Goal: Task Accomplishment & Management: Use online tool/utility

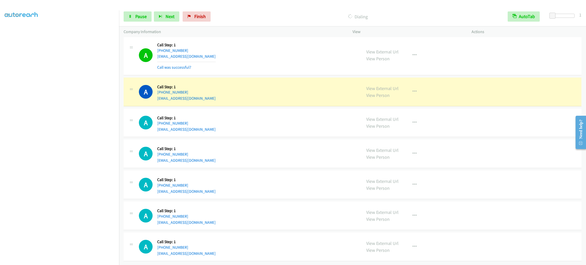
scroll to position [3237, 0]
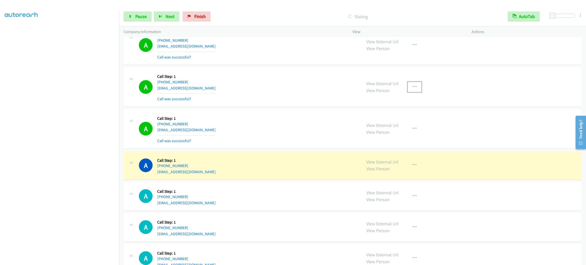
click at [413, 89] on icon "button" at bounding box center [415, 87] width 4 height 4
click at [261, 143] on div at bounding box center [293, 132] width 586 height 265
click at [413, 89] on icon "button" at bounding box center [415, 87] width 4 height 4
click at [400, 136] on link "Add to do not call list" at bounding box center [388, 130] width 68 height 10
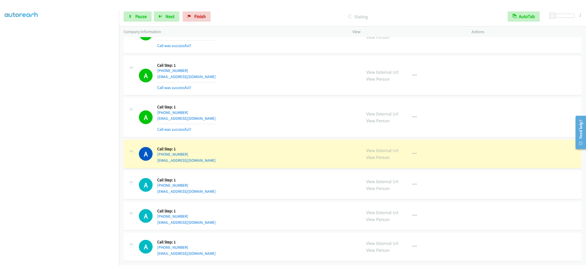
scroll to position [3345, 0]
click at [144, 11] on div "Start Calls Pause Next Finish" at bounding box center [168, 16] width 89 height 10
click at [144, 13] on link "Pause" at bounding box center [138, 16] width 28 height 10
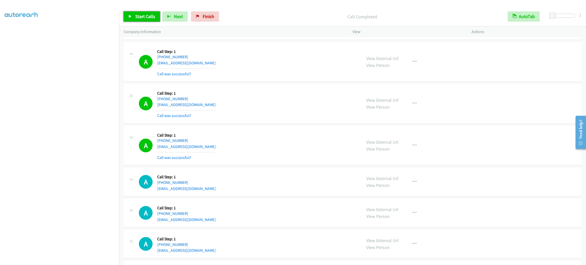
click at [140, 14] on span "Start Calls" at bounding box center [145, 16] width 20 height 6
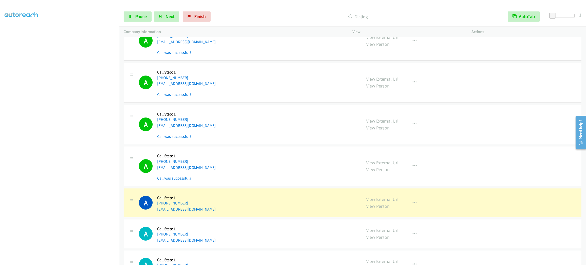
scroll to position [3774, 0]
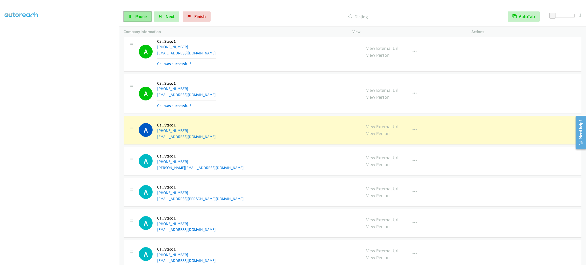
click at [145, 21] on link "Pause" at bounding box center [138, 16] width 28 height 10
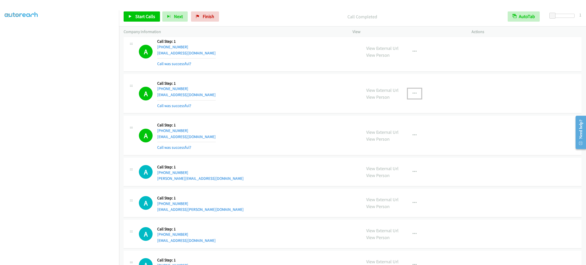
click at [413, 96] on icon "button" at bounding box center [415, 94] width 4 height 4
click at [410, 142] on link "Add to do not call list" at bounding box center [388, 137] width 68 height 10
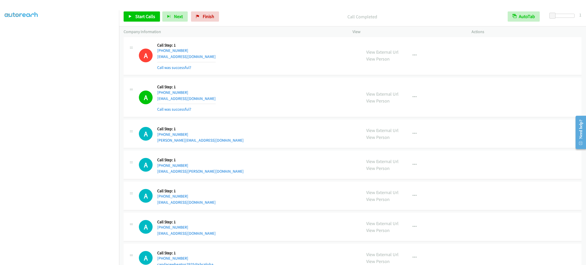
scroll to position [3430, 0]
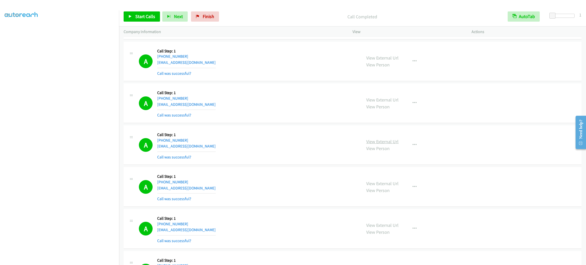
click at [390, 145] on link "View External Url" at bounding box center [383, 142] width 32 height 6
click at [146, 19] on span "Start Calls" at bounding box center [145, 16] width 20 height 6
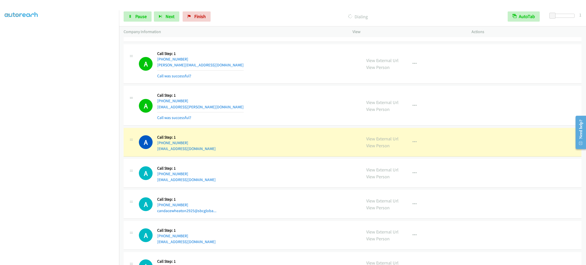
scroll to position [3985, 0]
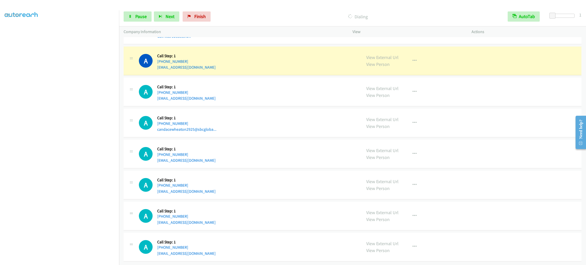
click at [216, 62] on div "A Callback Scheduled Call Step: 1 [GEOGRAPHIC_DATA]/[GEOGRAPHIC_DATA] [PHONE_NU…" at bounding box center [248, 60] width 218 height 19
copy div "[EMAIL_ADDRESS][DOMAIN_NAME]"
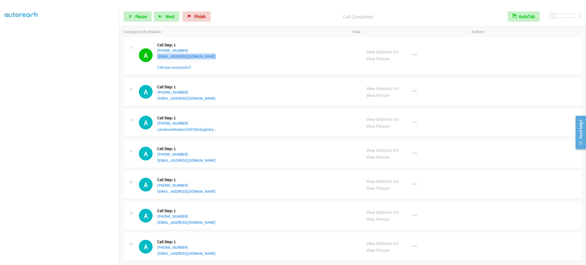
click at [240, 64] on div "A Callback Scheduled Call Step: 1 [GEOGRAPHIC_DATA]/[GEOGRAPHIC_DATA] [PHONE_NU…" at bounding box center [248, 55] width 218 height 30
click at [414, 60] on button "button" at bounding box center [415, 55] width 14 height 10
click at [414, 104] on link "Add to do not call list" at bounding box center [388, 99] width 68 height 10
click at [61, 261] on aside "Dialing Mode: Power | Switch to Preview My Lists" at bounding box center [59, 135] width 119 height 282
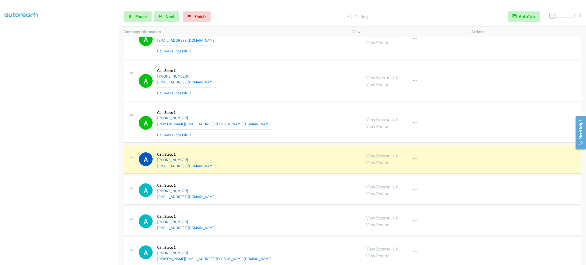
click at [251, 96] on div "A Callback Scheduled Call Step: 1 America/New_York [PHONE_NUMBER] [EMAIL_ADDRES…" at bounding box center [248, 81] width 218 height 30
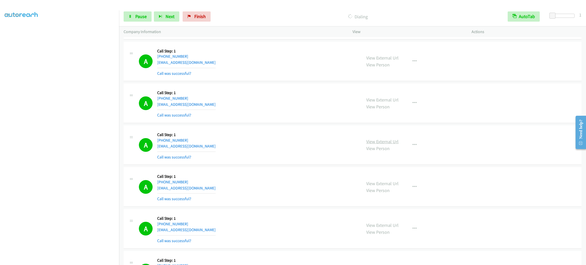
click at [394, 145] on link "View External Url" at bounding box center [383, 142] width 32 height 6
click at [142, 17] on span "Pause" at bounding box center [140, 16] width 11 height 6
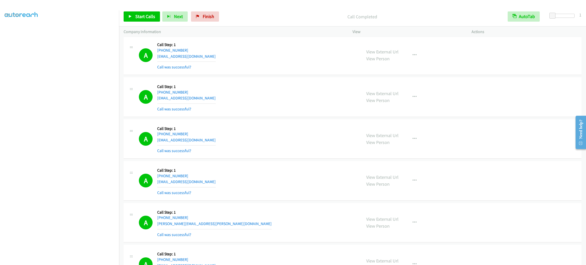
scroll to position [4375, 0]
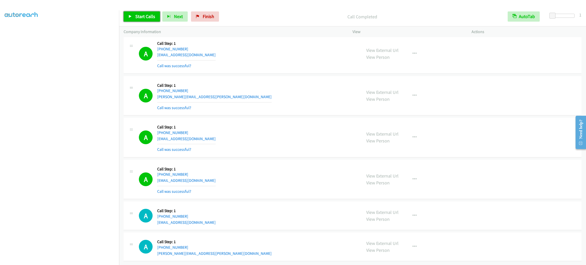
click at [155, 17] on link "Start Calls" at bounding box center [142, 16] width 36 height 10
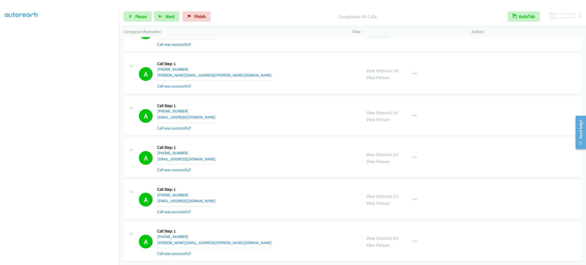
scroll to position [0, 1]
click at [13, 29] on link "My Lists" at bounding box center [12, 31] width 15 height 6
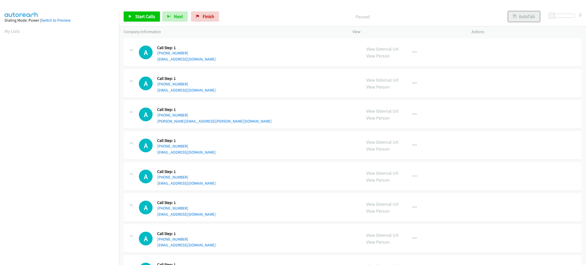
click at [523, 17] on button "AutoTab" at bounding box center [525, 16] width 32 height 10
click at [553, 14] on span at bounding box center [553, 16] width 6 height 6
click at [134, 18] on link "Start Calls" at bounding box center [142, 16] width 36 height 10
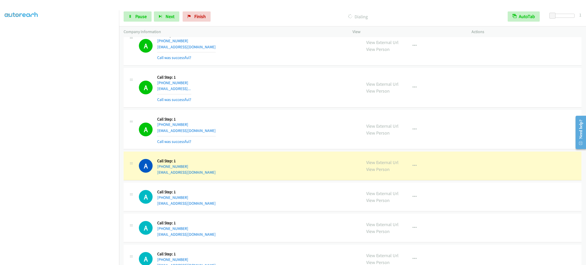
scroll to position [343, 0]
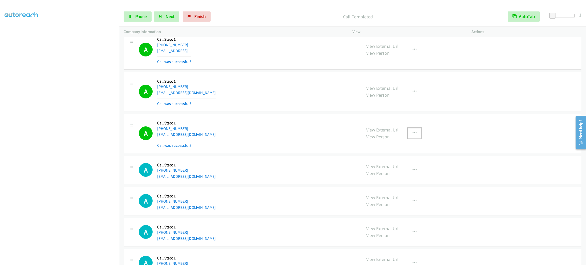
click at [413, 132] on icon "button" at bounding box center [415, 133] width 4 height 4
click at [400, 177] on link "Add to do not call list" at bounding box center [388, 177] width 68 height 10
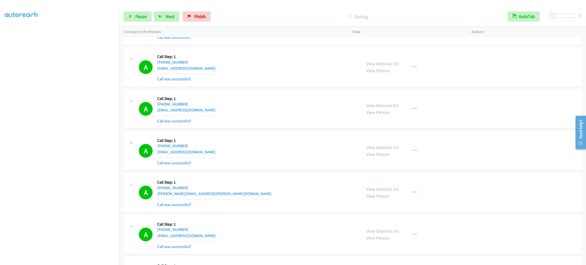
scroll to position [22, 1]
click at [139, 11] on div "Start Calls Pause Next Finish Dialing AutoTab AutoTab 1" at bounding box center [352, 17] width 467 height 20
click at [139, 12] on link "Pause" at bounding box center [138, 16] width 28 height 10
click at [148, 16] on span "Start Calls" at bounding box center [145, 16] width 20 height 6
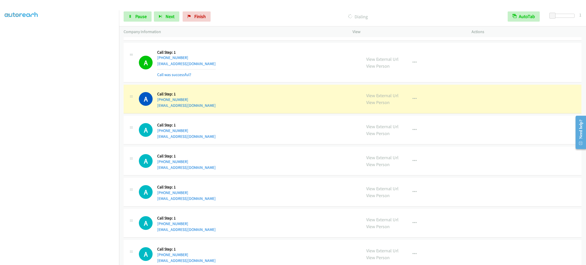
scroll to position [1489, 0]
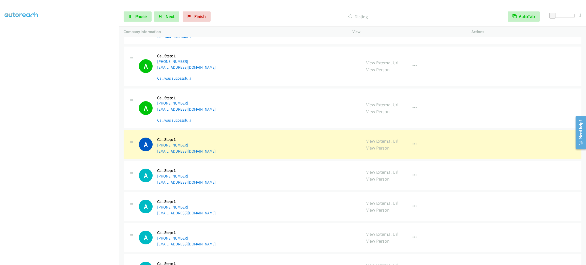
click at [45, 263] on aside "Dialing Mode: Power | Switch to Preview My Lists" at bounding box center [59, 135] width 119 height 282
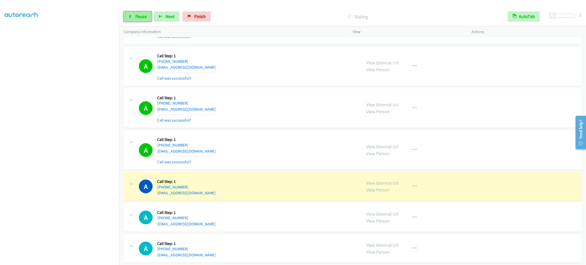
click at [131, 14] on link "Pause" at bounding box center [138, 16] width 28 height 10
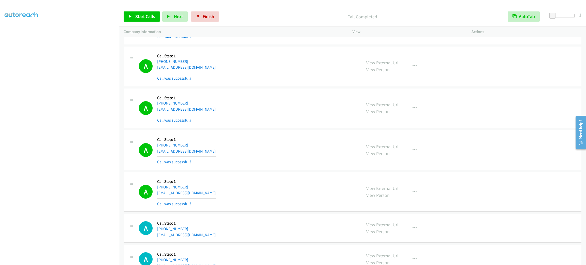
click at [303, 160] on div "A Callback Scheduled Call Step: 1 America/Los_Angeles +1 360-355-2093 meagan.g1…" at bounding box center [248, 150] width 218 height 30
click at [382, 148] on link "View External Url" at bounding box center [383, 147] width 32 height 6
drag, startPoint x: 139, startPoint y: 14, endPoint x: 139, endPoint y: 10, distance: 3.6
click at [139, 14] on span "Start Calls" at bounding box center [145, 16] width 20 height 6
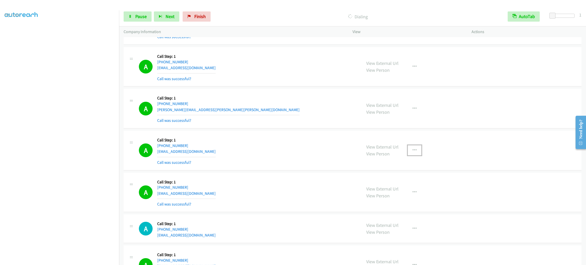
click at [412, 156] on button "button" at bounding box center [415, 150] width 14 height 10
click at [394, 195] on link "Add to do not call list" at bounding box center [388, 194] width 68 height 10
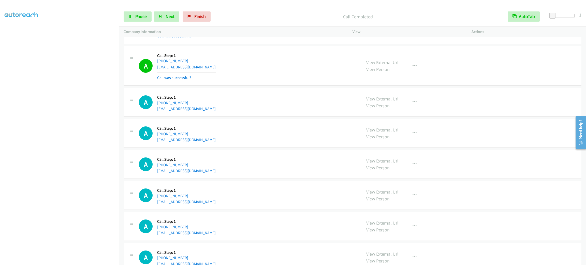
scroll to position [1779, 0]
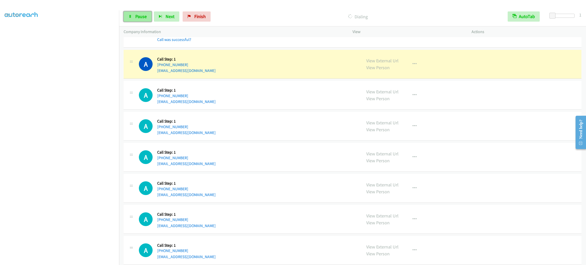
click at [141, 15] on span "Pause" at bounding box center [140, 16] width 11 height 6
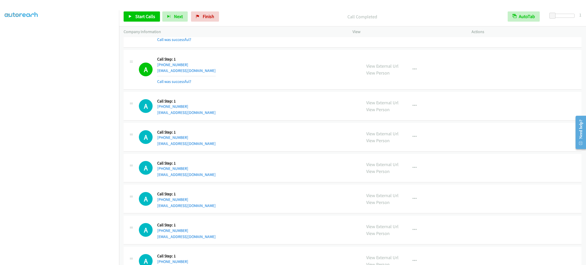
click at [231, 240] on div "A Callback Scheduled Call Step: 1 America/Chicago +1 763-316-8068 ejko@pacbell.…" at bounding box center [248, 229] width 218 height 19
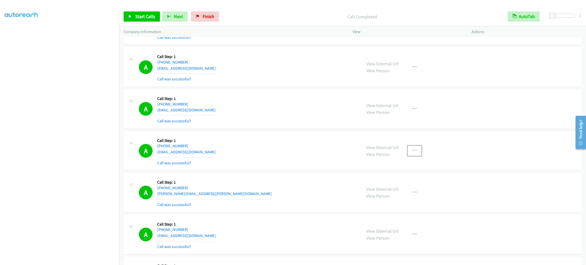
click at [418, 151] on button "button" at bounding box center [415, 151] width 14 height 10
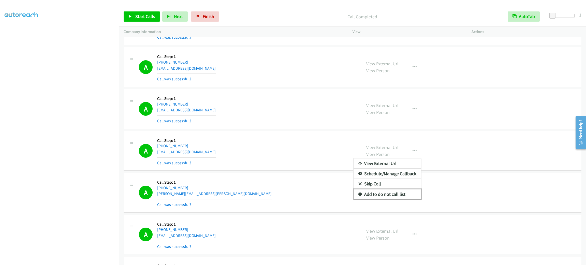
click at [407, 195] on link "Add to do not call list" at bounding box center [388, 194] width 68 height 10
click at [285, 145] on div "A Callback Scheduled Call Step: 1 America/Chicago +1 573-280-2776 kdbrown45@yah…" at bounding box center [248, 151] width 218 height 30
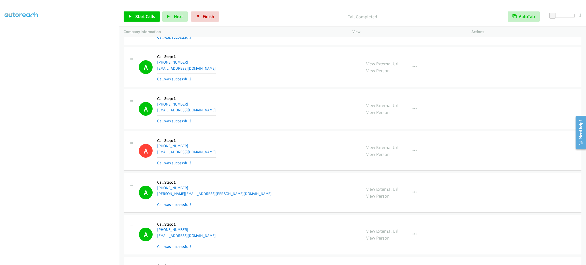
click at [152, 7] on div "Start Calls Pause Next Finish Call Completed AutoTab AutoTab 1" at bounding box center [352, 17] width 467 height 20
click at [151, 10] on div "Start Calls Pause Next Finish Call Completed AutoTab AutoTab 1" at bounding box center [352, 17] width 467 height 20
click at [151, 11] on div "Start Calls Pause Next Finish Call Completed AutoTab AutoTab 1" at bounding box center [352, 17] width 467 height 20
click at [151, 15] on span "Start Calls" at bounding box center [145, 16] width 20 height 6
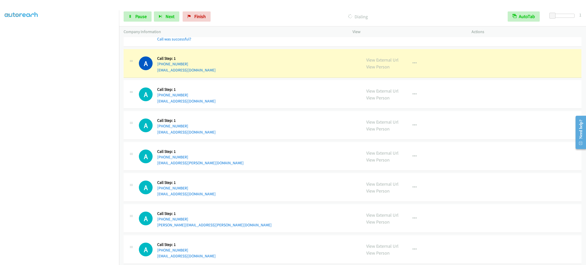
scroll to position [1985, 0]
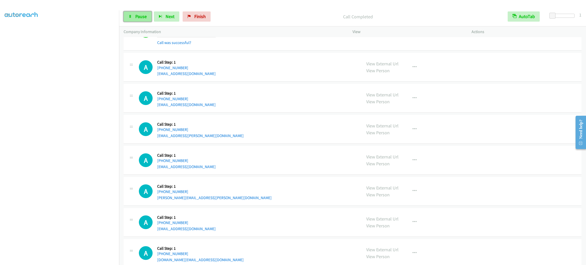
click at [140, 13] on link "Pause" at bounding box center [138, 16] width 28 height 10
click at [141, 16] on span "Start Calls" at bounding box center [145, 16] width 20 height 6
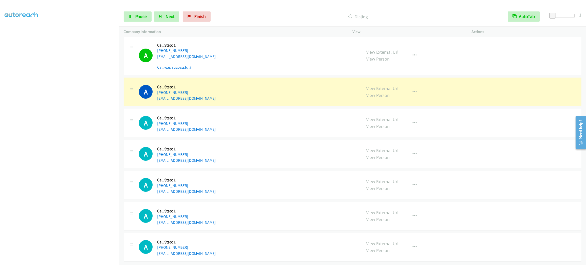
scroll to position [2842, 0]
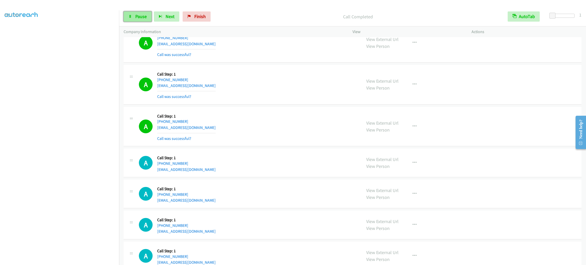
click at [146, 19] on span "Pause" at bounding box center [140, 16] width 11 height 6
click at [146, 17] on span "Start Calls" at bounding box center [145, 16] width 20 height 6
click at [143, 18] on span "Pause" at bounding box center [140, 16] width 11 height 6
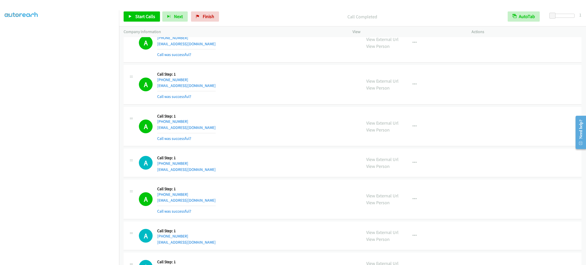
click at [336, 147] on div "A Callback Scheduled Call Step: 1 America/Los_Angeles +1 858-692-2163 csserra@g…" at bounding box center [353, 127] width 458 height 40
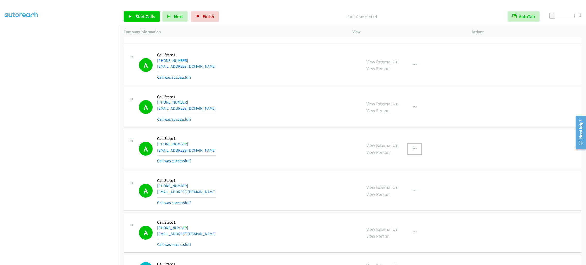
click at [413, 151] on icon "button" at bounding box center [415, 149] width 4 height 4
click at [415, 194] on link "Add to do not call list" at bounding box center [388, 192] width 68 height 10
click at [484, 100] on div "A Callback Scheduled Call Step: 1 America/Phoenix +1 928-965-9336 burrell32br@g…" at bounding box center [353, 108] width 458 height 40
click at [283, 62] on div "A Callback Scheduled Call Step: 1 America/New_York +1 586-524-3813 wallemanserv…" at bounding box center [248, 65] width 218 height 30
click at [283, 60] on div "A Callback Scheduled Call Step: 1 America/New_York +1 586-524-3813 wallemanserv…" at bounding box center [248, 65] width 218 height 30
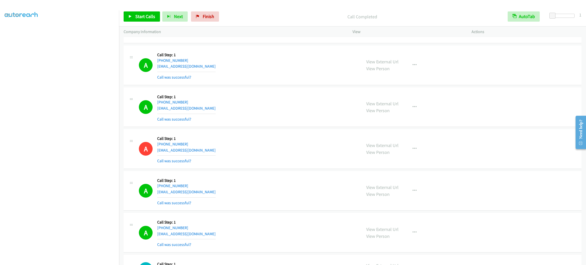
click at [283, 60] on div "A Callback Scheduled Call Step: 1 America/New_York +1 586-524-3813 wallemanserv…" at bounding box center [248, 65] width 218 height 30
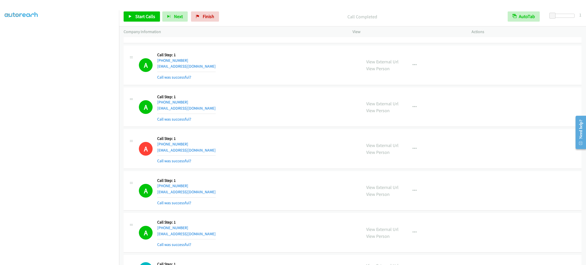
click at [283, 60] on div "A Callback Scheduled Call Step: 1 America/New_York +1 586-524-3813 wallemanserv…" at bounding box center [248, 65] width 218 height 30
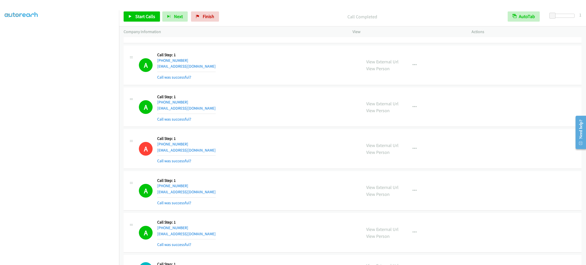
click at [283, 60] on div "A Callback Scheduled Call Step: 1 America/New_York +1 586-524-3813 wallemanserv…" at bounding box center [248, 65] width 218 height 30
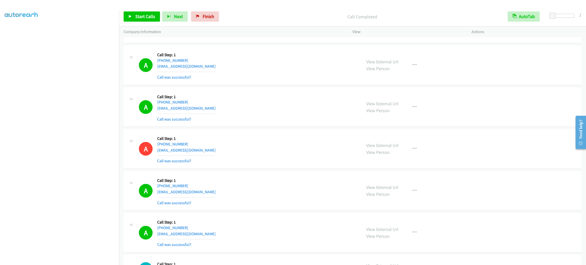
click at [283, 60] on div "A Callback Scheduled Call Step: 1 America/New_York +1 586-524-3813 wallemanserv…" at bounding box center [248, 65] width 218 height 30
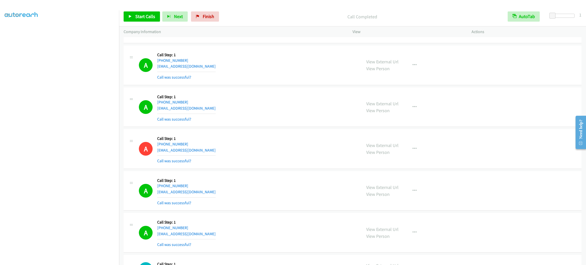
click at [283, 60] on div "A Callback Scheduled Call Step: 1 America/New_York +1 586-524-3813 wallemanserv…" at bounding box center [248, 65] width 218 height 30
